Goal: Transaction & Acquisition: Download file/media

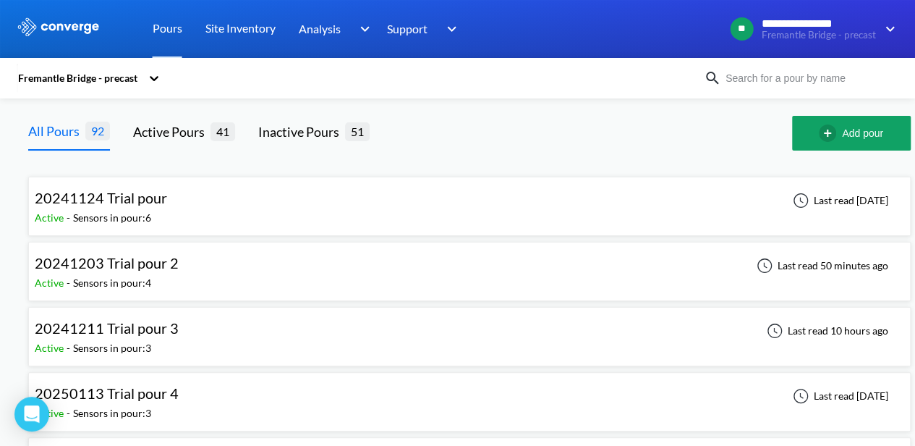
click at [761, 66] on div "Fremantle Bridge - precast" at bounding box center [458, 77] width 883 height 33
click at [760, 75] on input at bounding box center [808, 78] width 175 height 16
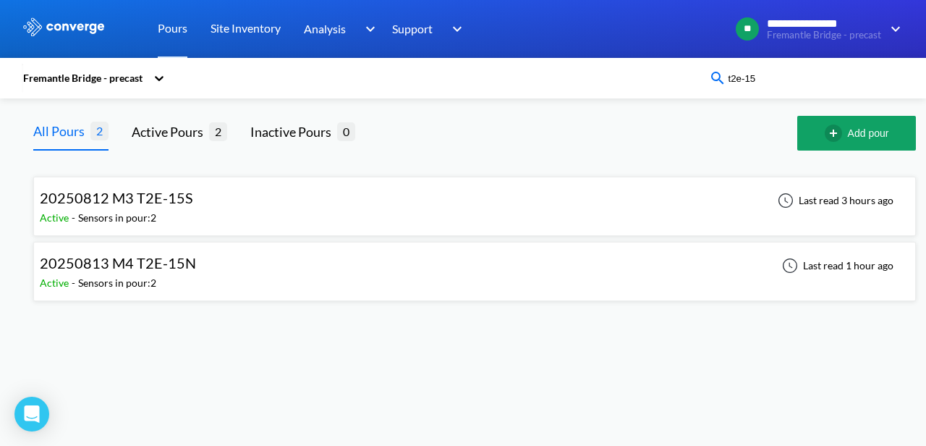
type input "t2e-15"
click at [641, 251] on div "20250813 M4 T2E-15N Active - Sensors in pour: 2 Last read 1 hour ago" at bounding box center [475, 271] width 870 height 46
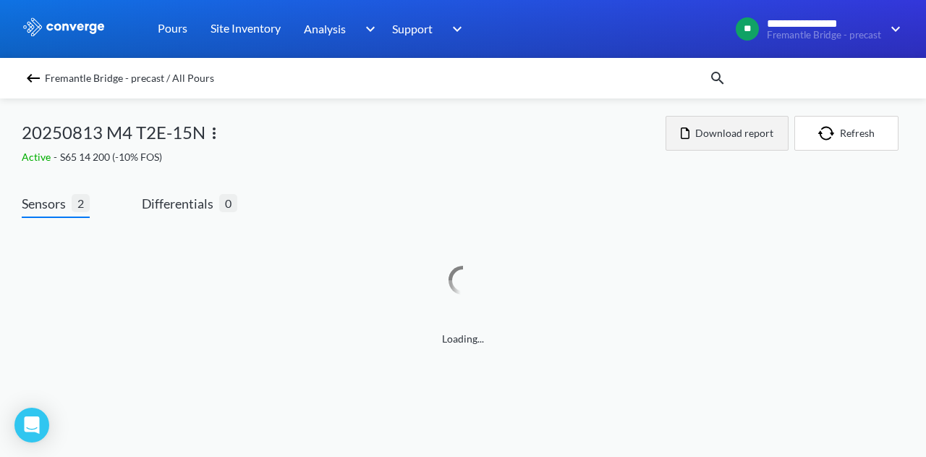
click at [776, 131] on button "Download report" at bounding box center [727, 133] width 123 height 35
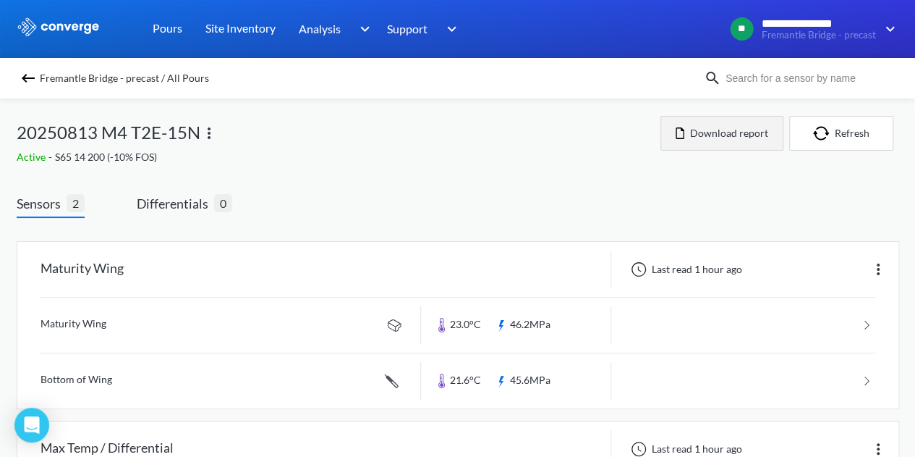
click at [757, 132] on button "Download report" at bounding box center [722, 133] width 123 height 35
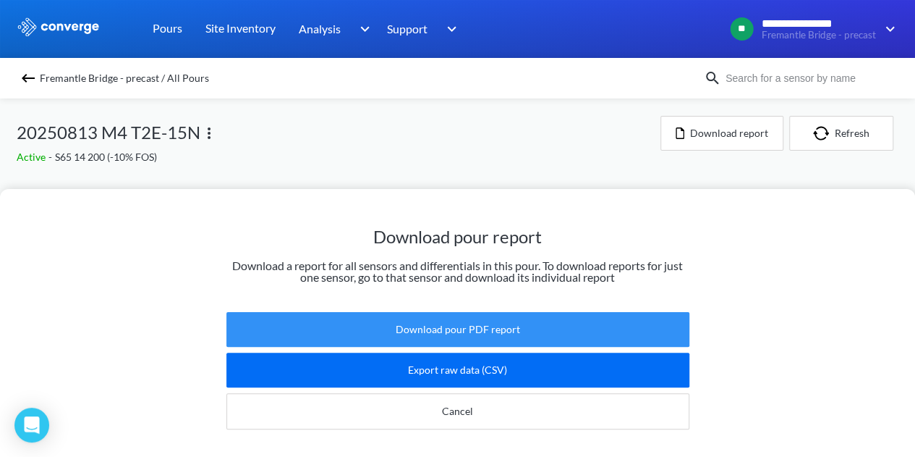
click at [443, 334] on button "Download pour PDF report" at bounding box center [457, 329] width 463 height 35
click at [486, 334] on button "Download pour PDF report" at bounding box center [457, 329] width 463 height 35
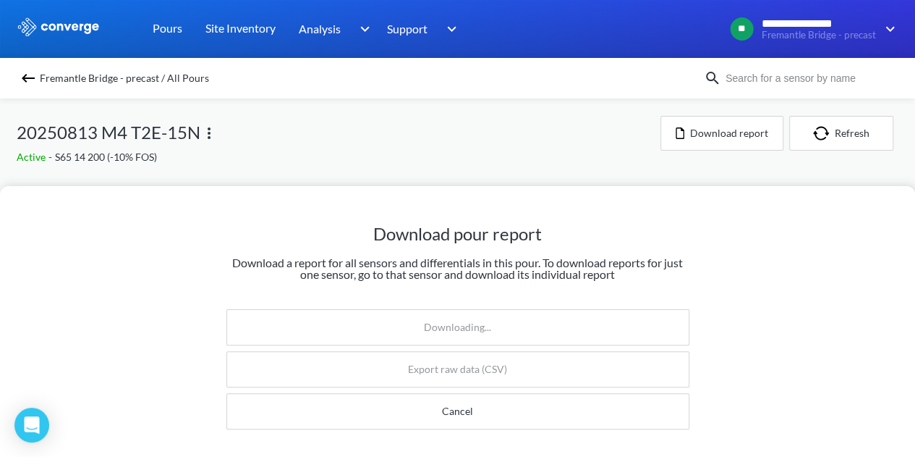
click at [577, 140] on div "Download pour report Download a report for all sensors and differentials in thi…" at bounding box center [457, 228] width 915 height 457
